Goal: Transaction & Acquisition: Obtain resource

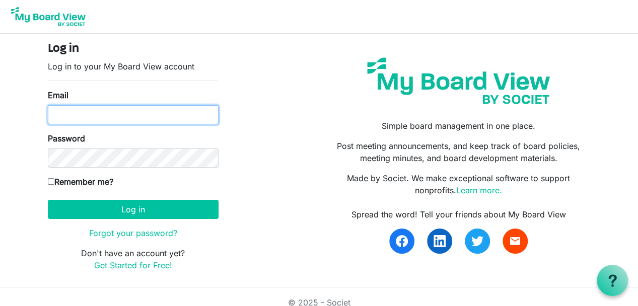
click at [53, 115] on input "Email" at bounding box center [133, 114] width 171 height 19
type input "[EMAIL_ADDRESS][DOMAIN_NAME]"
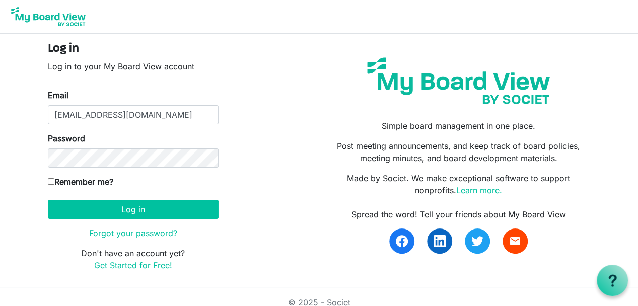
click at [51, 181] on input "Remember me?" at bounding box center [51, 181] width 7 height 7
checkbox input "true"
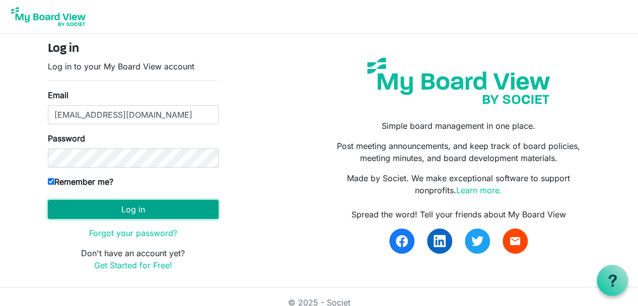
click at [97, 212] on button "Log in" at bounding box center [133, 209] width 171 height 19
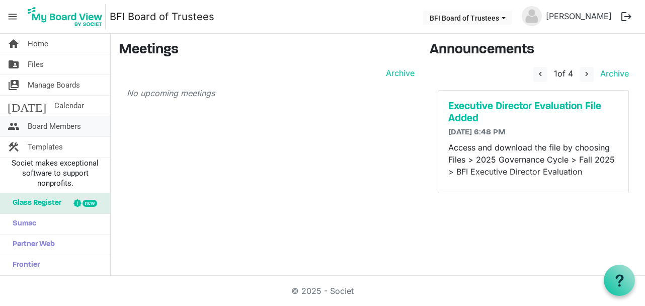
click at [43, 124] on span "Board Members" at bounding box center [54, 126] width 53 height 20
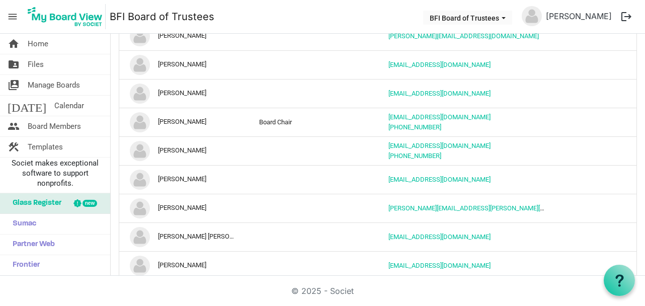
scroll to position [428, 0]
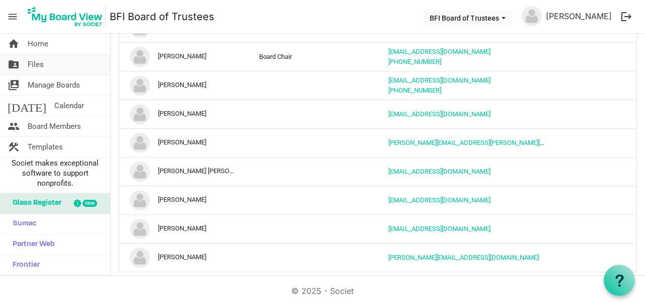
click at [42, 64] on span "Files" at bounding box center [36, 64] width 16 height 20
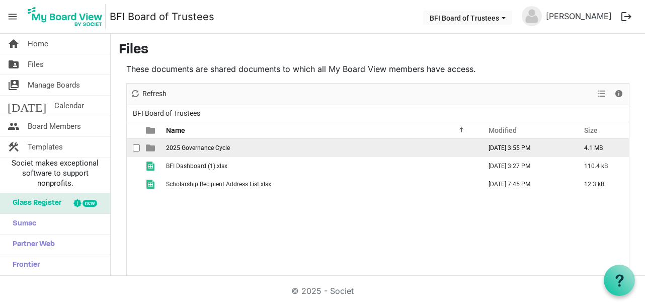
click at [184, 144] on span "2025 Governance Cycle" at bounding box center [198, 147] width 64 height 7
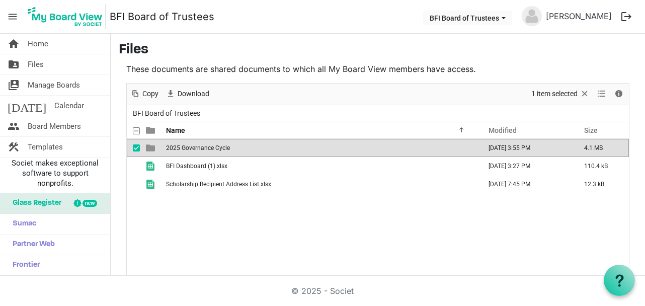
click at [184, 144] on span "2025 Governance Cycle" at bounding box center [198, 147] width 64 height 7
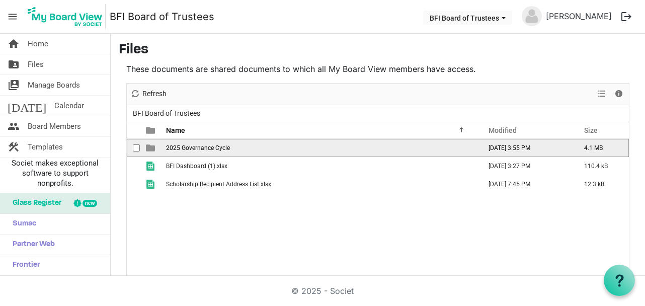
click at [184, 144] on span "2025 Governance Cycle" at bounding box center [198, 147] width 64 height 7
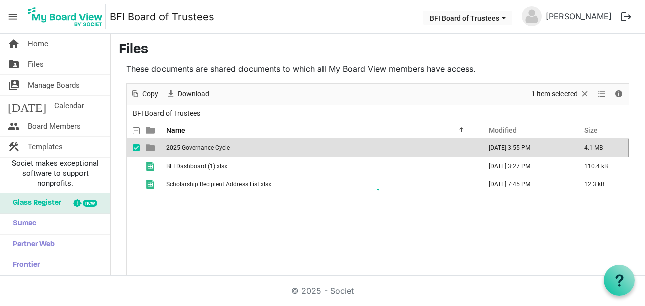
scroll to position [33, 0]
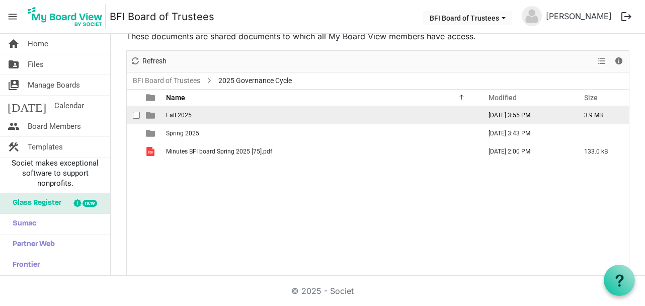
click at [183, 113] on span "Fall 2025" at bounding box center [179, 115] width 26 height 7
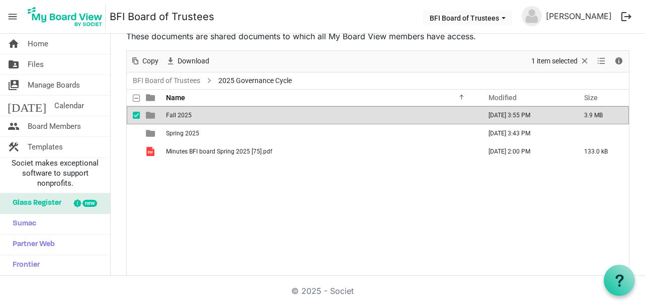
click at [183, 113] on span "Fall 2025" at bounding box center [179, 115] width 26 height 7
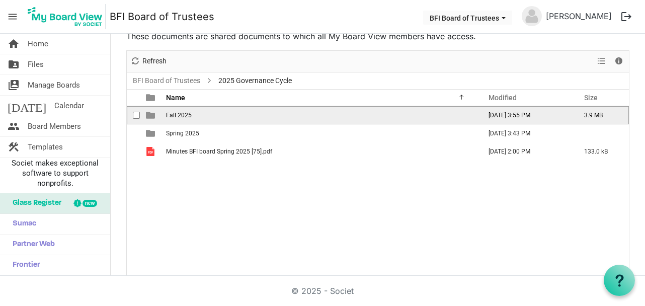
click at [183, 113] on span "Fall 2025" at bounding box center [179, 115] width 26 height 7
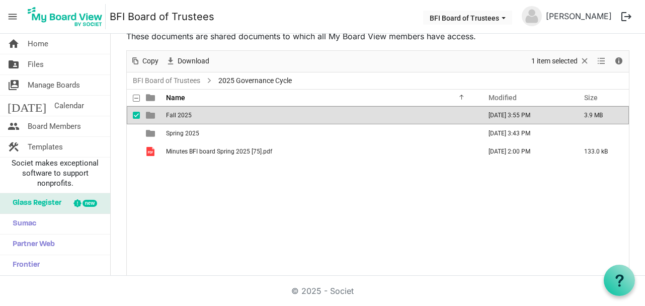
click at [204, 117] on td "Fall 2025" at bounding box center [320, 115] width 315 height 18
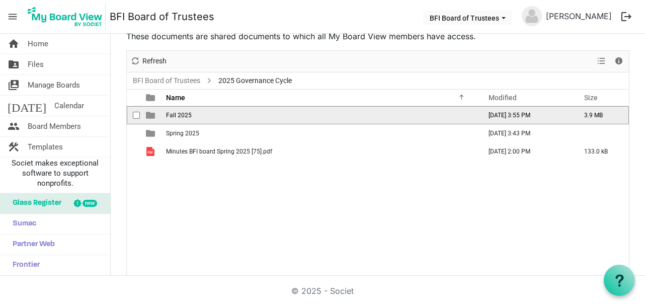
click at [204, 117] on td "Fall 2025" at bounding box center [320, 115] width 315 height 18
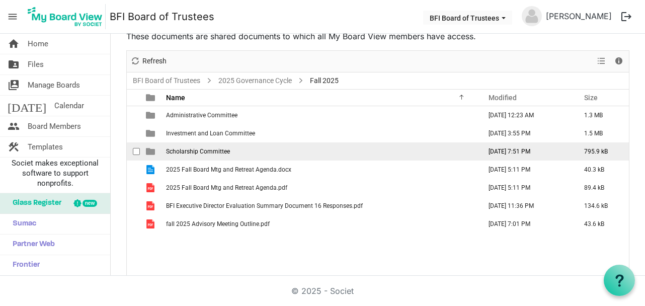
click at [178, 146] on td "Scholarship Committee" at bounding box center [320, 151] width 315 height 18
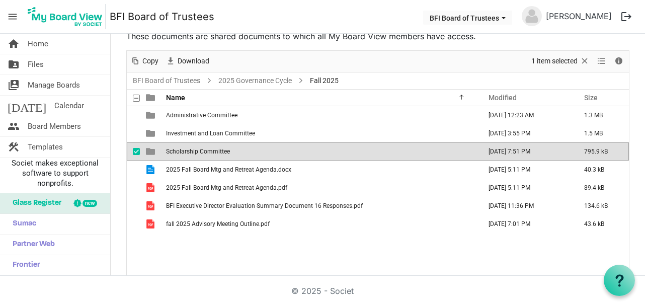
click at [178, 146] on td "Scholarship Committee" at bounding box center [320, 151] width 315 height 18
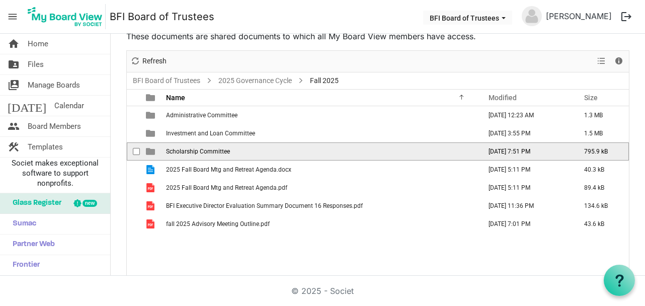
click at [178, 146] on td "Scholarship Committee" at bounding box center [320, 151] width 315 height 18
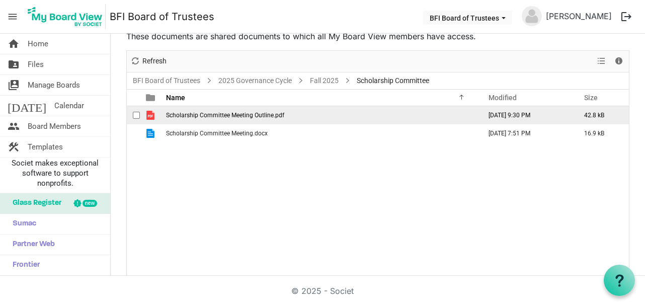
click at [214, 113] on span "Scholarship Committee Meeting Outline.pdf" at bounding box center [225, 115] width 118 height 7
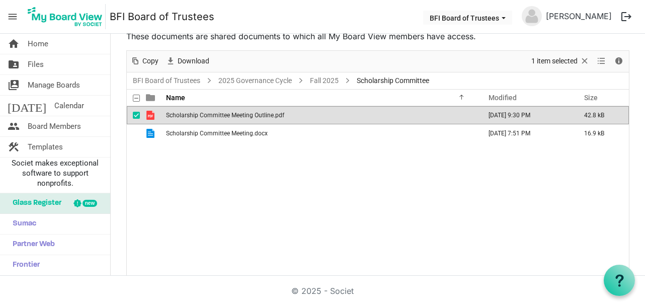
click at [214, 113] on span "Scholarship Committee Meeting Outline.pdf" at bounding box center [225, 115] width 118 height 7
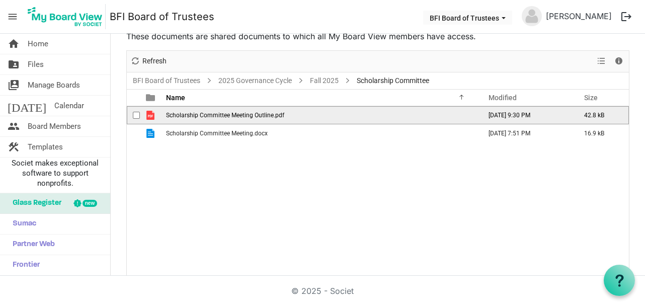
click at [214, 113] on span "Scholarship Committee Meeting Outline.pdf" at bounding box center [225, 115] width 118 height 7
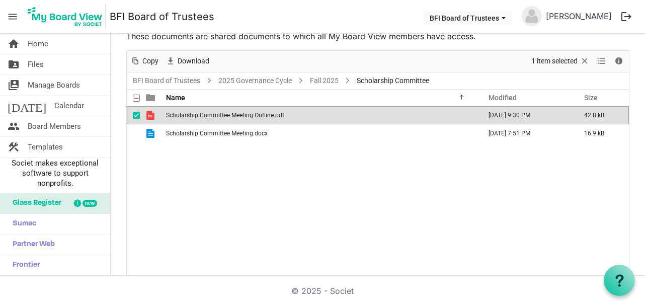
click at [214, 113] on span "Scholarship Committee Meeting Outline.pdf" at bounding box center [225, 115] width 118 height 7
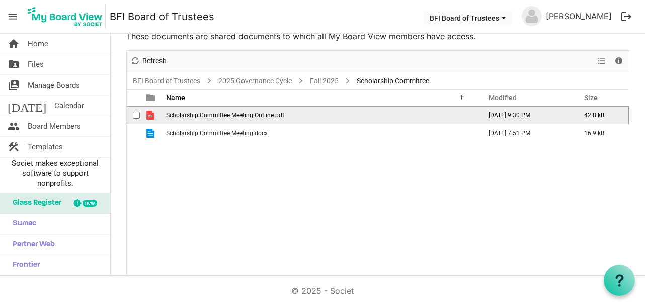
click at [214, 113] on span "Scholarship Committee Meeting Outline.pdf" at bounding box center [225, 115] width 118 height 7
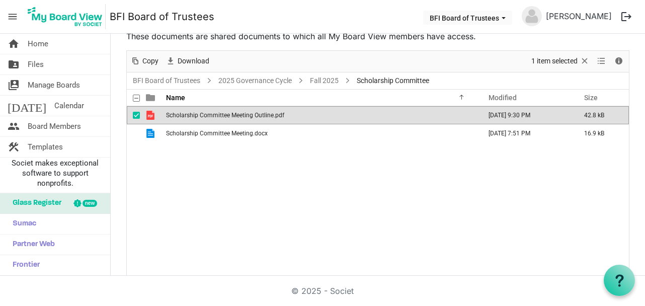
drag, startPoint x: 309, startPoint y: 129, endPoint x: 373, endPoint y: 162, distance: 71.1
click at [373, 162] on div "Scholarship Committee Meeting Outline.pdf September 12, 2025 9:30 PM 42.8 kB Sc…" at bounding box center [378, 191] width 502 height 171
click at [191, 174] on div "Scholarship Committee Meeting Outline.pdf September 12, 2025 9:30 PM 42.8 kB Sc…" at bounding box center [378, 191] width 502 height 171
